Goal: Information Seeking & Learning: Learn about a topic

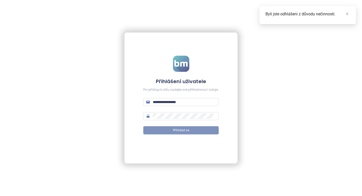
click at [178, 128] on span "Přihlásit se" at bounding box center [181, 130] width 16 height 5
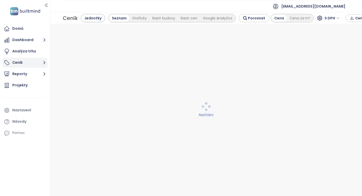
click at [25, 58] on button "Ceník" at bounding box center [25, 63] width 45 height 10
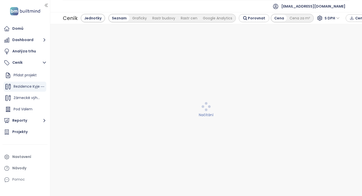
click at [25, 86] on span "Rezidence Kyje" at bounding box center [27, 86] width 26 height 5
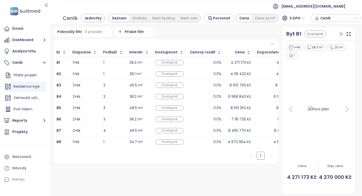
click at [224, 34] on div "Pokročilý filtr 0 pravidel Přidat filtr" at bounding box center [166, 31] width 225 height 9
click at [343, 33] on icon "button" at bounding box center [341, 33] width 5 height 5
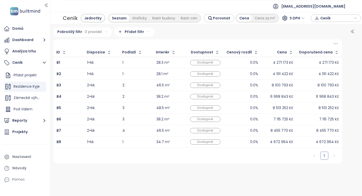
click at [322, 65] on div "4 271 173 Kč" at bounding box center [320, 63] width 40 height 6
click at [224, 179] on div "Pokročilý filtr 0 pravidel Přidat filtr ID Dispozice Podlaží Interiér Dostupnos…" at bounding box center [198, 109] width 293 height 165
click at [72, 186] on div "Pokročilý filtr 0 pravidel Přidat filtr ID Dispozice Podlaží Interiér Dostupnos…" at bounding box center [198, 109] width 293 height 165
click at [204, 194] on div "Pokročilý filtr 0 pravidel Přidat filtr ID Dispozice Podlaží Interiér Dostupnos…" at bounding box center [206, 110] width 312 height 172
click at [65, 170] on div "Pokročilý filtr 0 pravidel Přidat filtr ID Dispozice Podlaží Interiér Dostupnos…" at bounding box center [198, 109] width 293 height 165
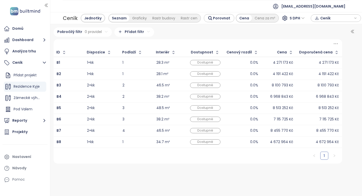
click at [289, 161] on div "1" at bounding box center [198, 156] width 289 height 16
click at [336, 7] on span "[EMAIL_ADDRESS][DOMAIN_NAME]" at bounding box center [314, 6] width 64 height 12
click at [325, 21] on li "Odhlásit se" at bounding box center [323, 20] width 43 height 10
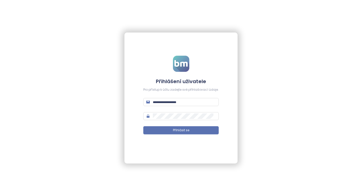
type input "**********"
click at [175, 129] on span "Přihlásit se" at bounding box center [181, 130] width 16 height 5
